Goal: Register for event/course

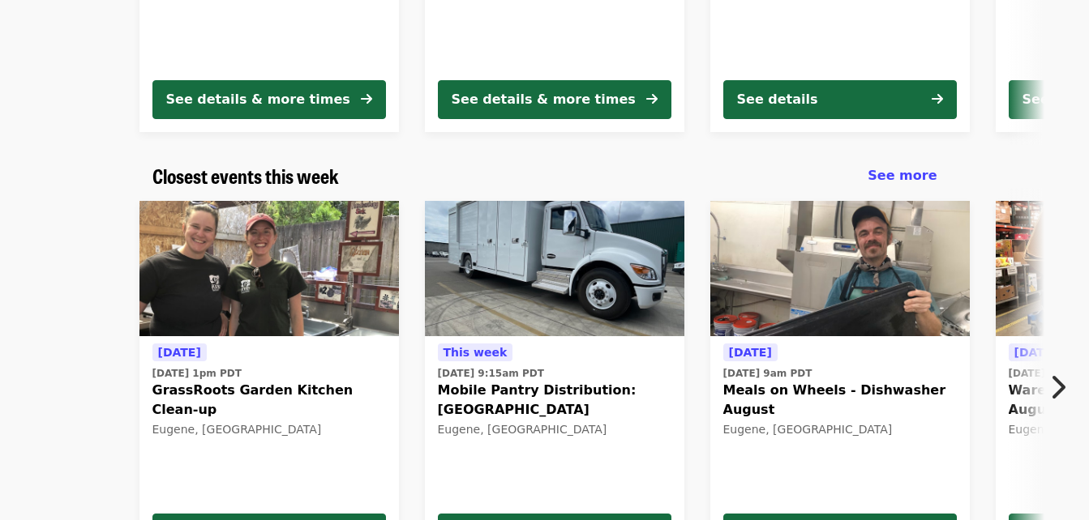
scroll to position [432, 0]
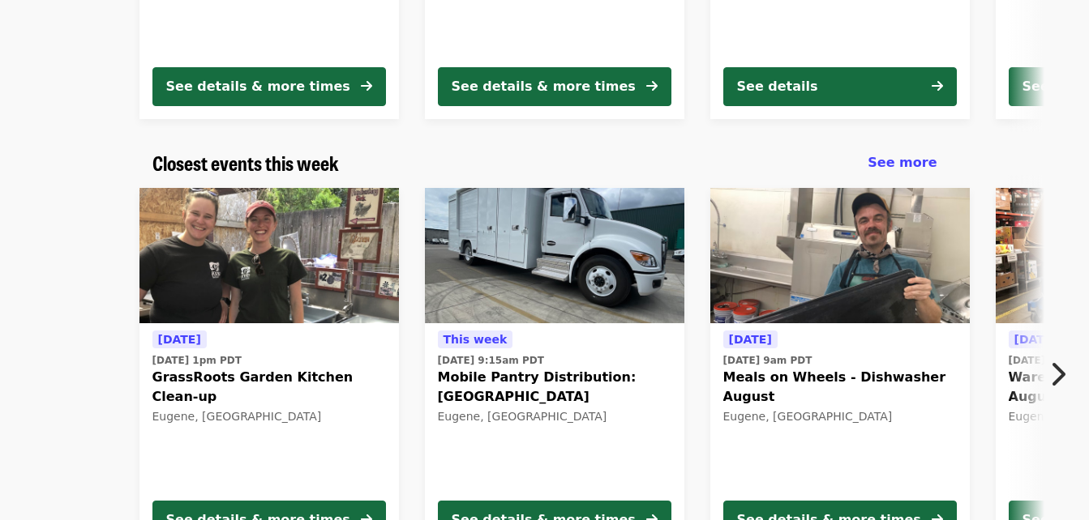
click at [1064, 373] on icon "chevron-right icon" at bounding box center [1057, 374] width 16 height 31
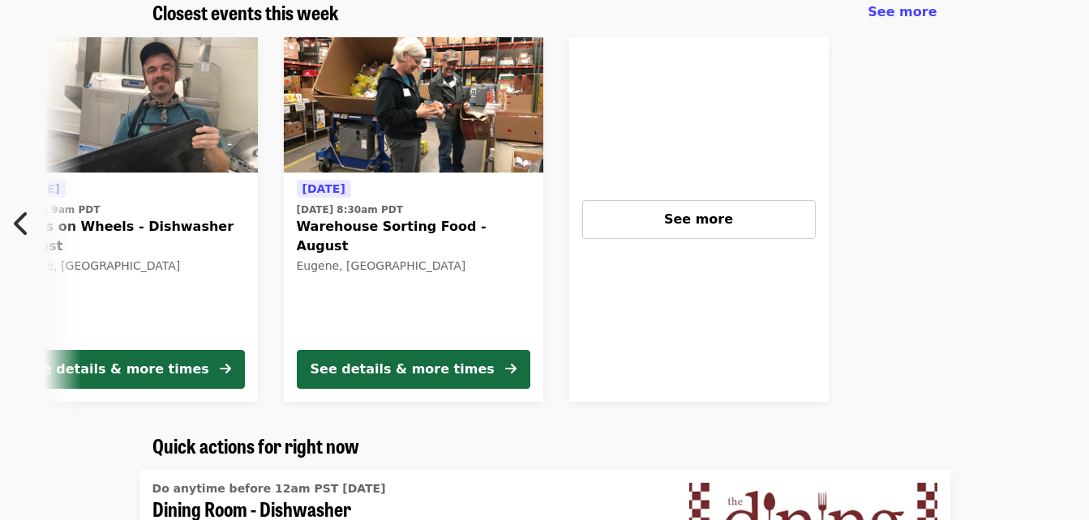
scroll to position [584, 0]
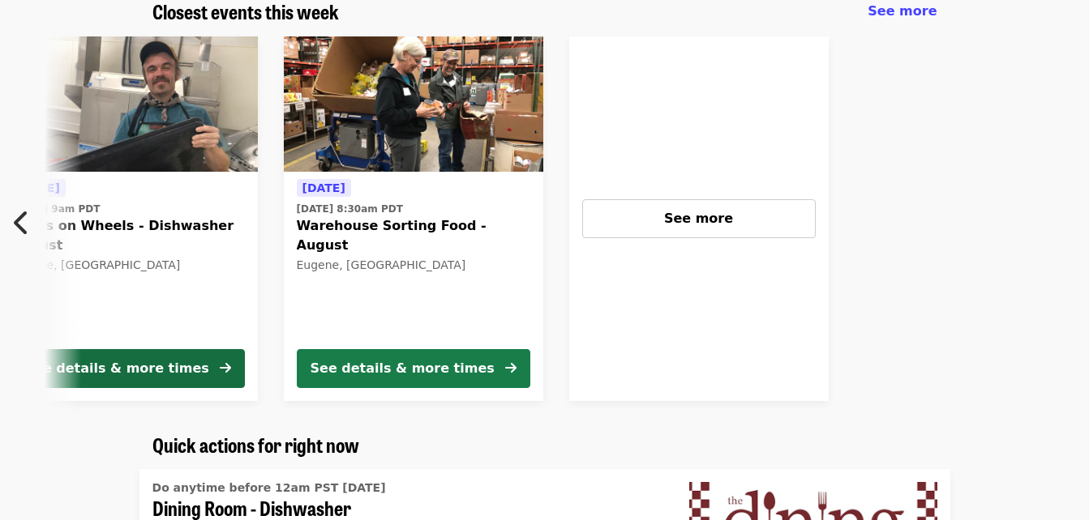
click at [405, 366] on div "See details & more times" at bounding box center [402, 368] width 184 height 19
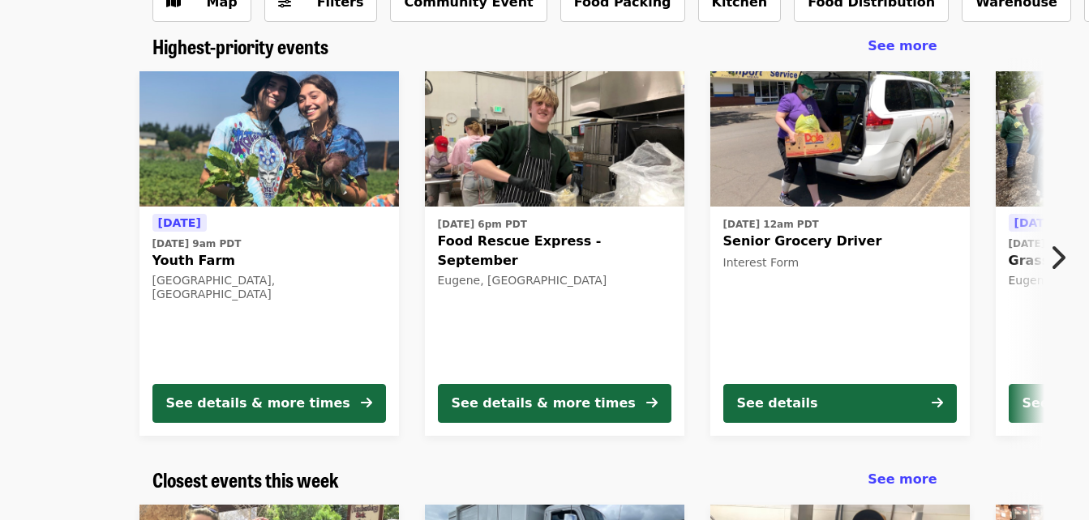
scroll to position [40, 0]
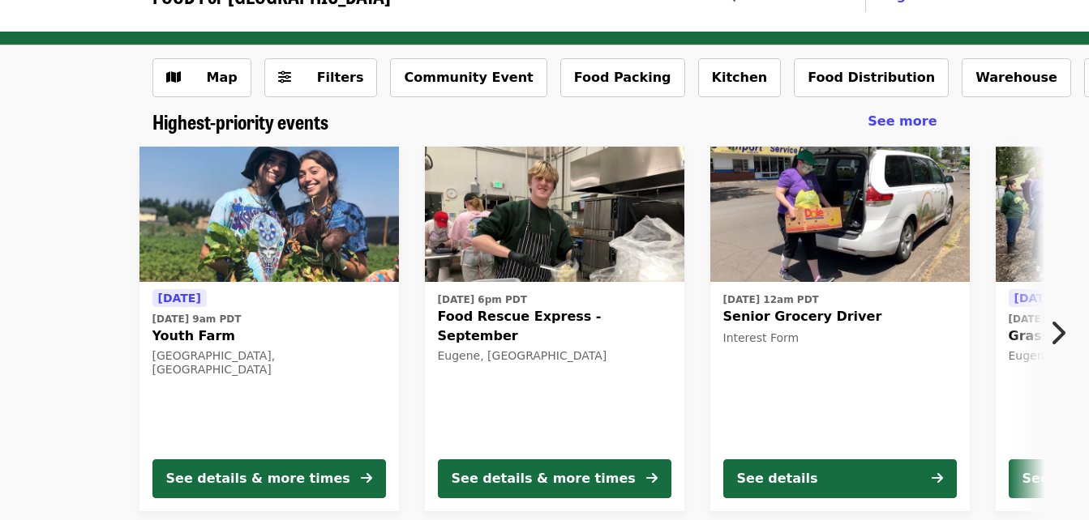
click at [1051, 332] on icon "chevron-right icon" at bounding box center [1057, 333] width 16 height 31
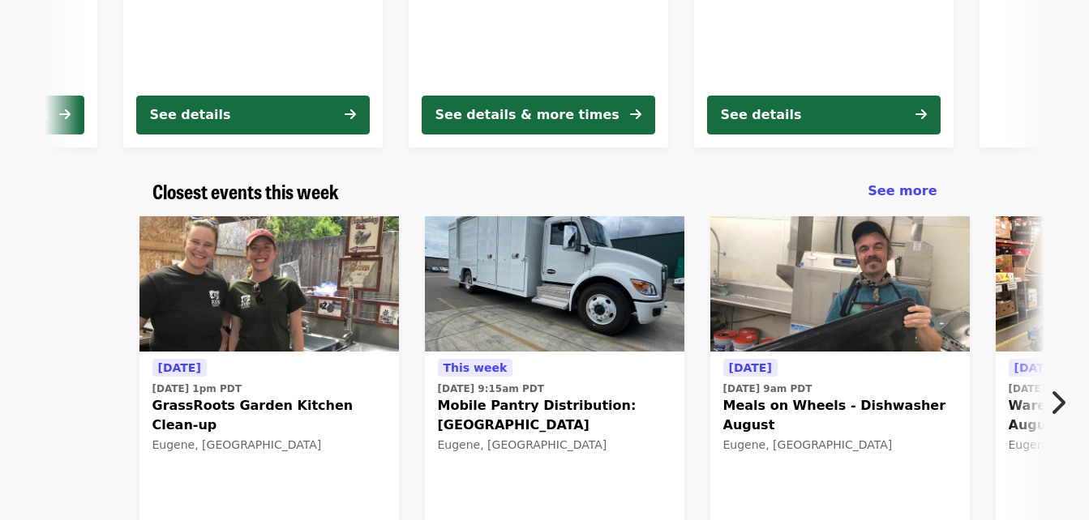
scroll to position [417, 0]
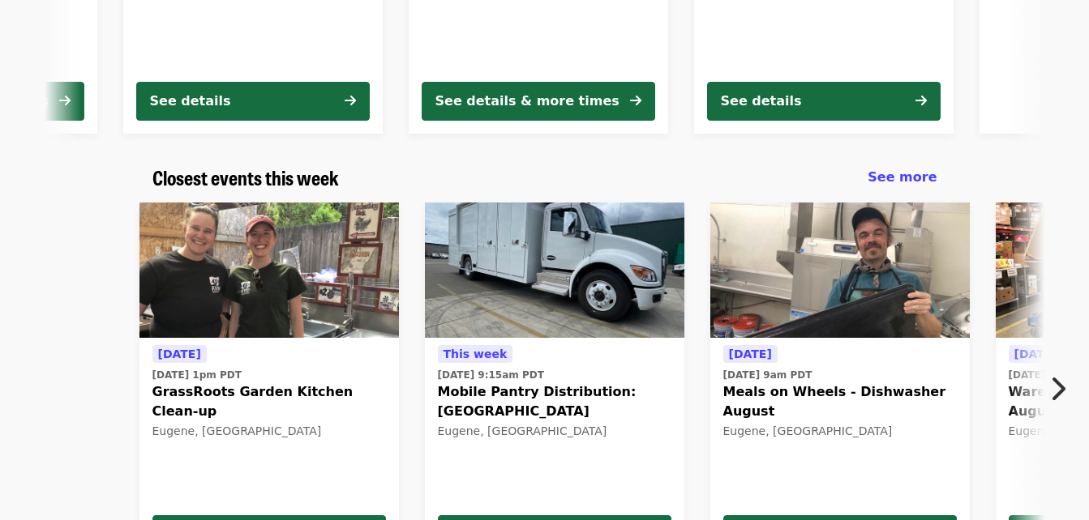
click at [1059, 392] on icon "chevron-right icon" at bounding box center [1057, 389] width 16 height 31
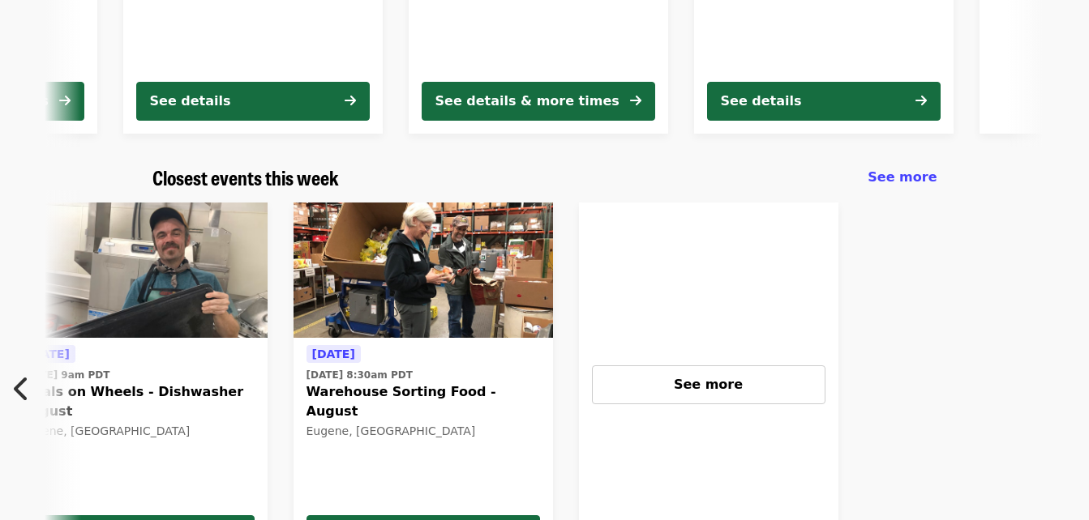
scroll to position [0, 713]
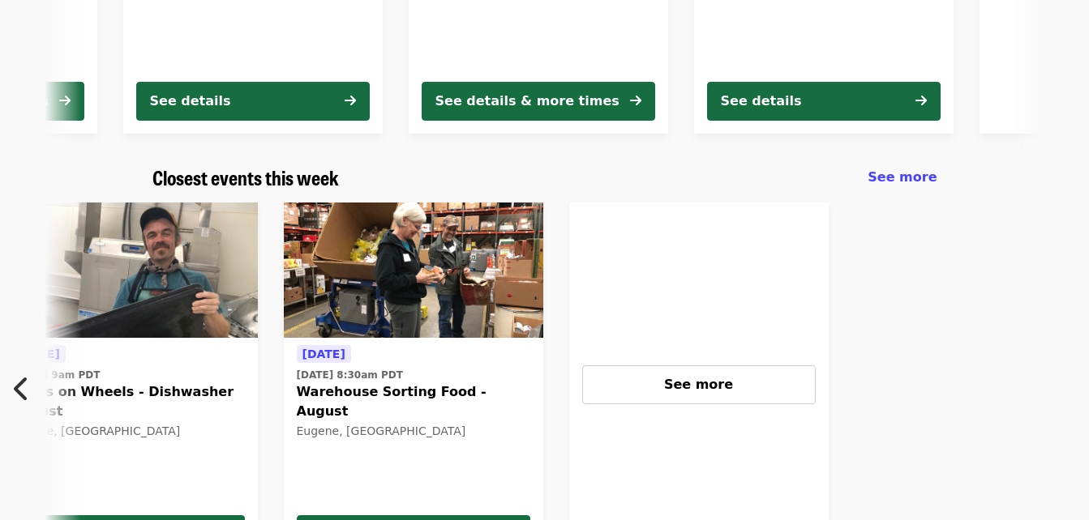
click at [20, 392] on icon "chevron-left icon" at bounding box center [22, 389] width 16 height 31
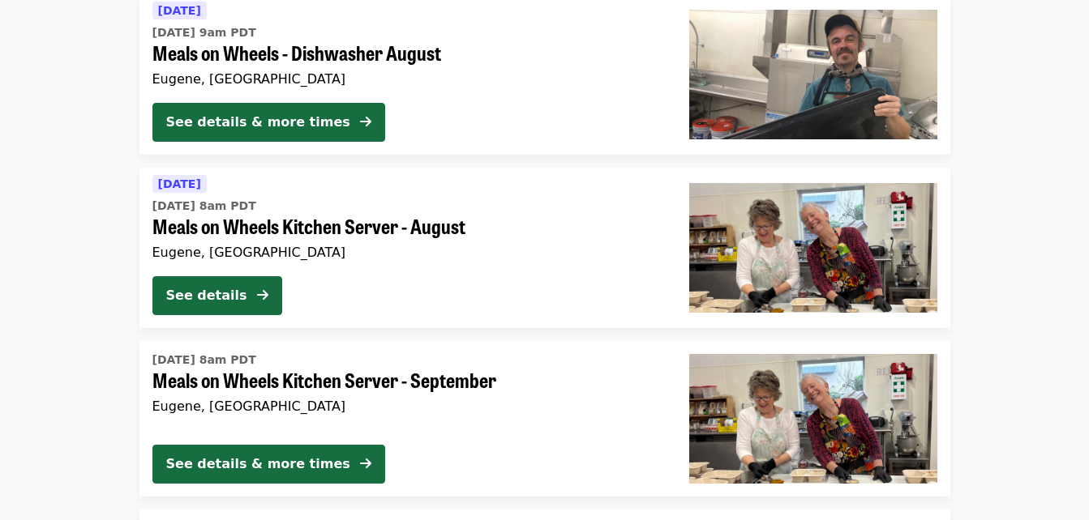
scroll to position [2730, 0]
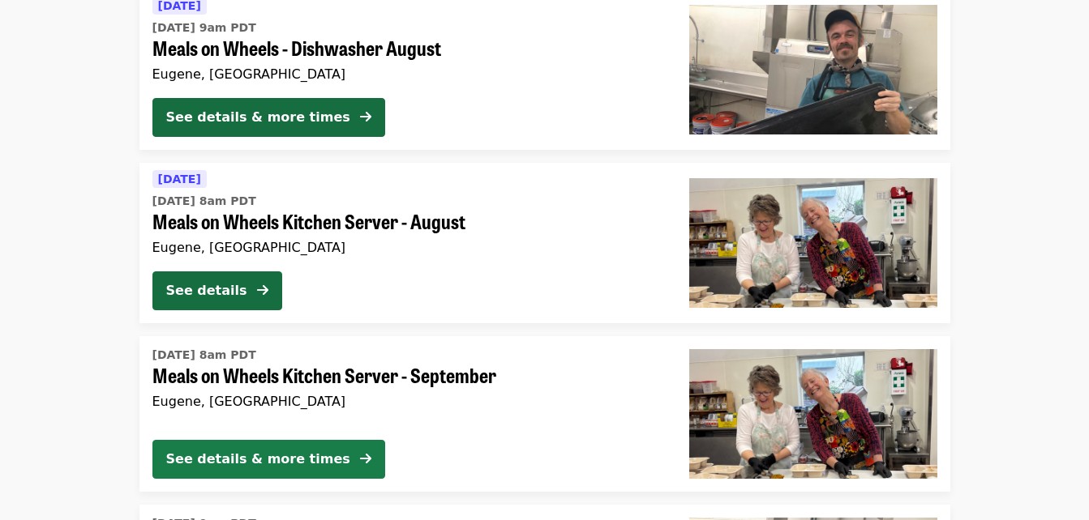
click at [294, 455] on div "See details & more times" at bounding box center [258, 459] width 184 height 19
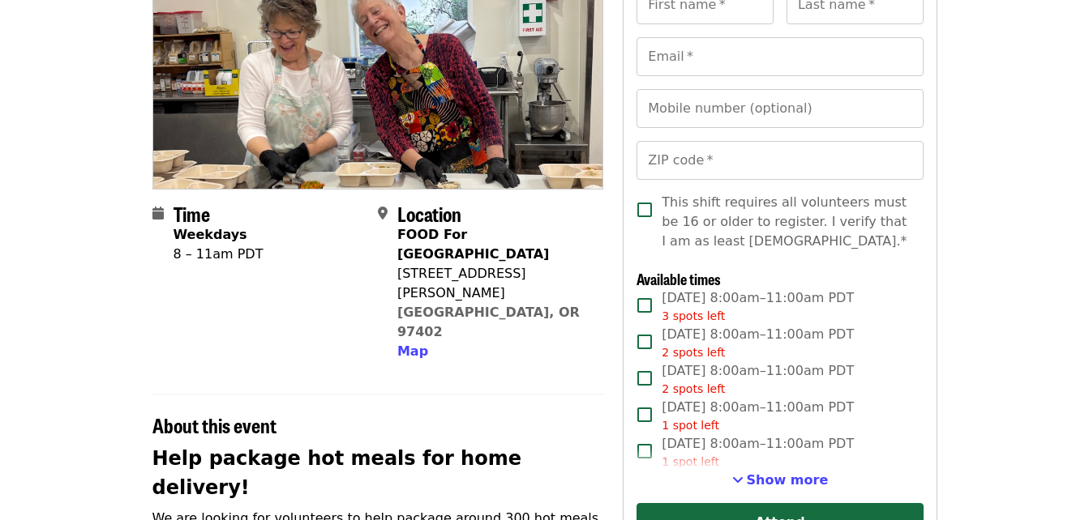
scroll to position [238, 0]
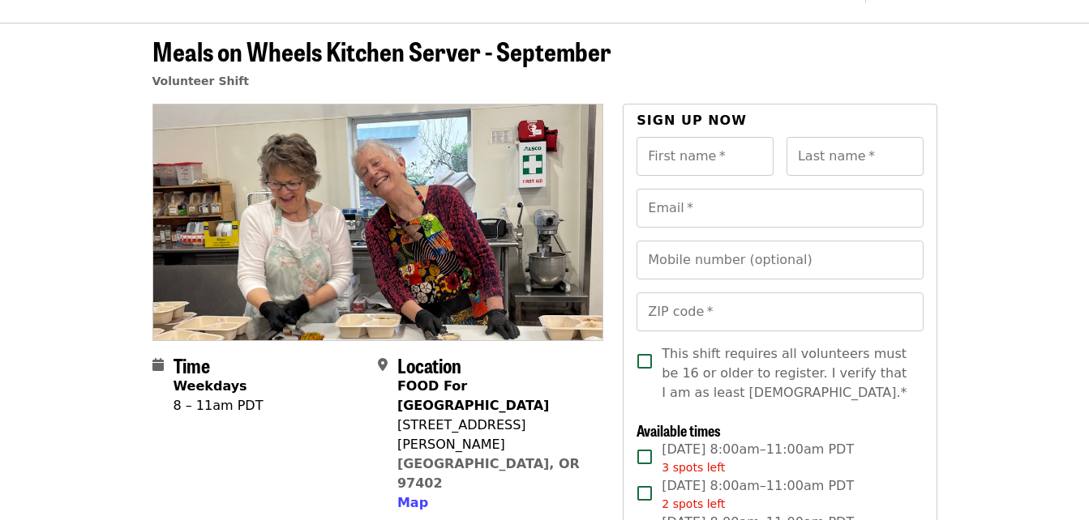
scroll to position [0, 0]
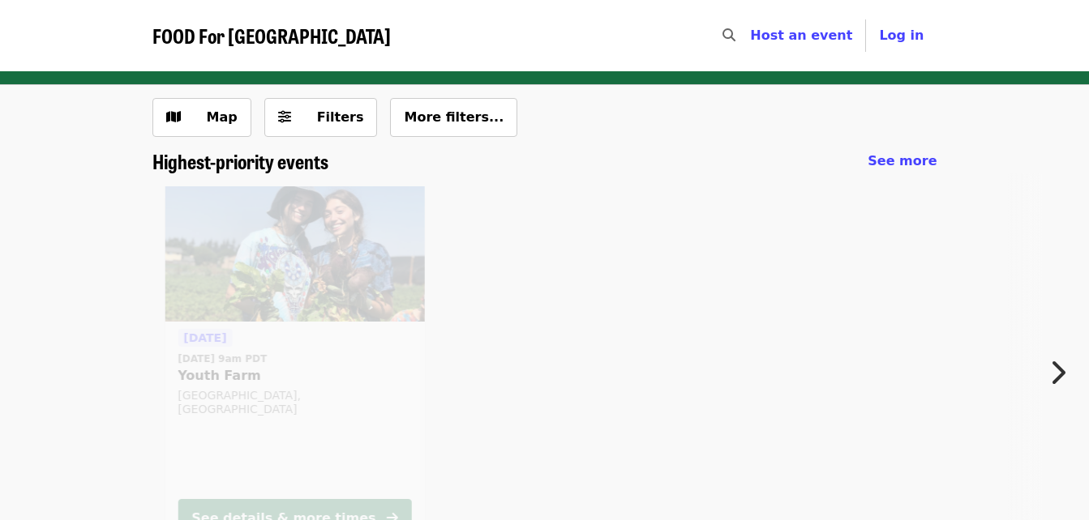
scroll to position [299, 0]
